Goal: Task Accomplishment & Management: Manage account settings

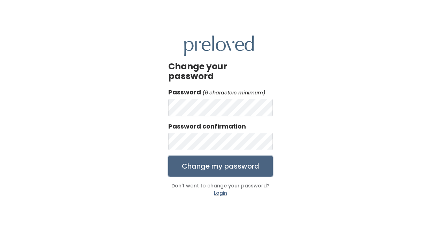
click at [236, 163] on input "Change my password" at bounding box center [220, 166] width 105 height 21
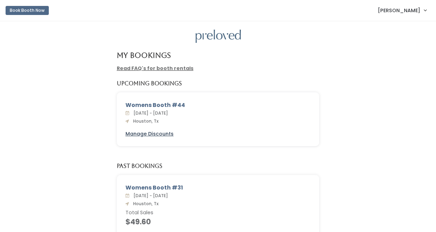
click at [144, 134] on u "Manage Discounts" at bounding box center [149, 133] width 48 height 7
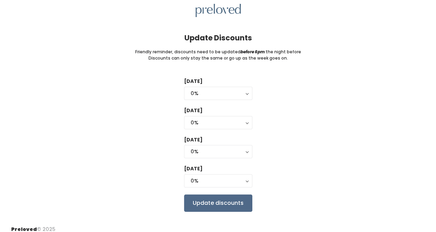
scroll to position [32, 0]
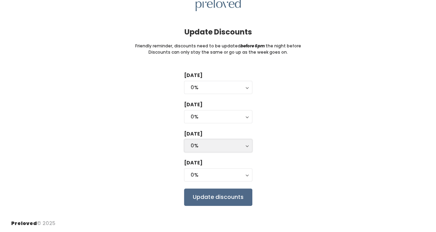
click at [246, 145] on button "0%" at bounding box center [218, 145] width 68 height 13
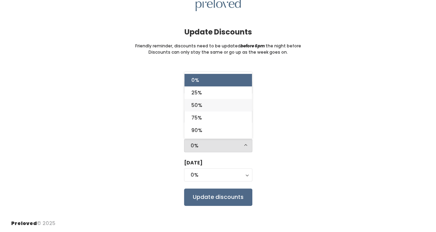
click at [232, 105] on link "50%" at bounding box center [218, 105] width 68 height 13
select select "50%"
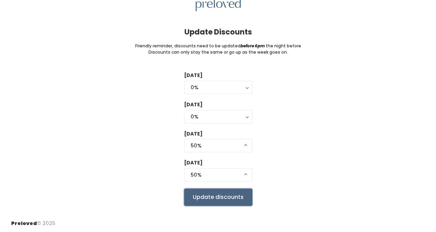
click at [236, 195] on input "Update discounts" at bounding box center [218, 197] width 68 height 17
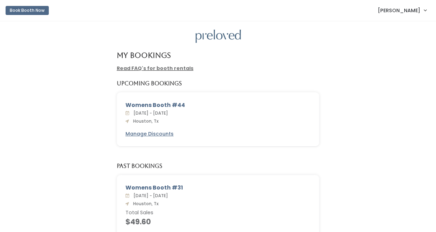
click at [406, 11] on span "[PERSON_NAME]" at bounding box center [399, 11] width 43 height 8
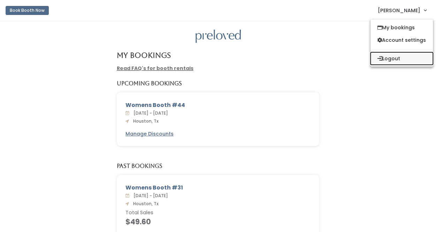
click at [394, 57] on button "Logout" at bounding box center [401, 58] width 62 height 13
